Goal: Communication & Community: Ask a question

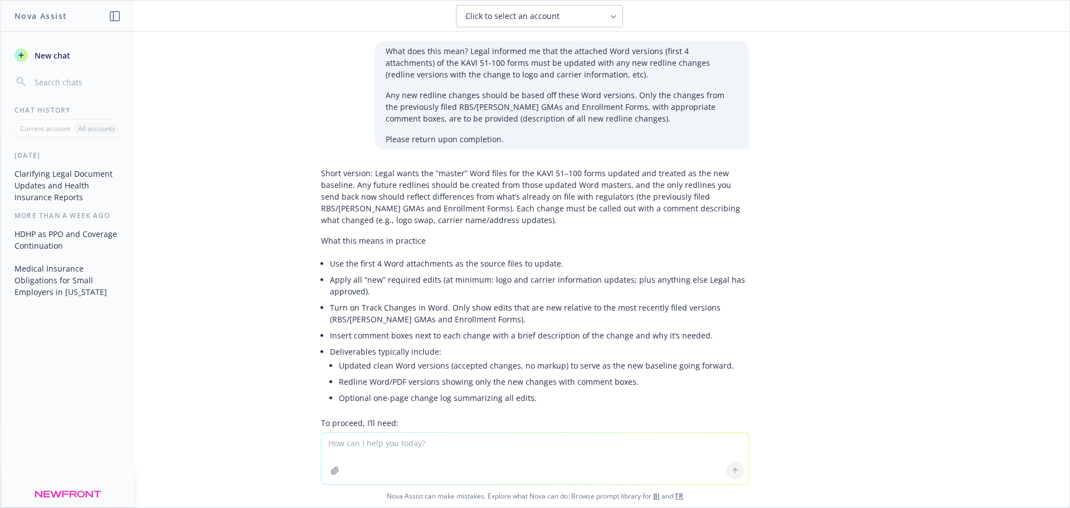
scroll to position [1282, 0]
